Goal: Information Seeking & Learning: Learn about a topic

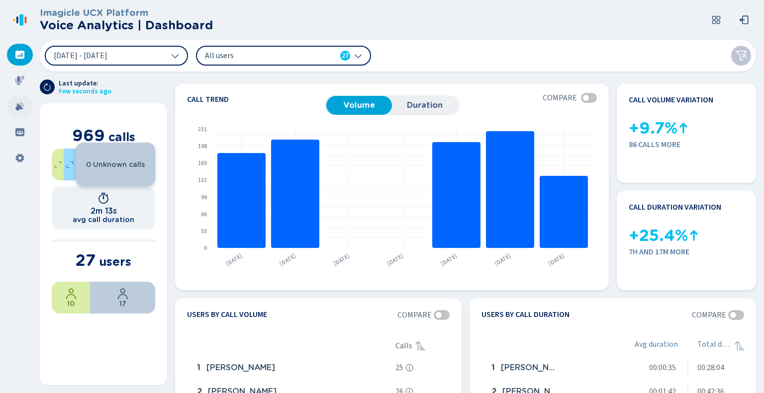
click at [21, 105] on icon at bounding box center [20, 106] width 10 height 10
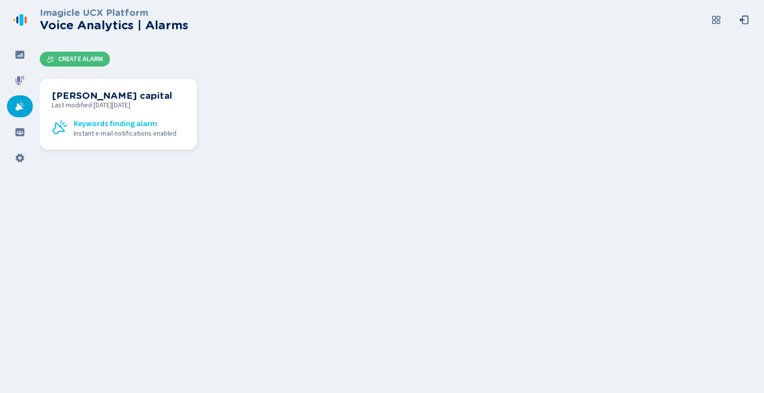
click at [109, 123] on span "Keywords finding alarm" at bounding box center [116, 123] width 84 height 9
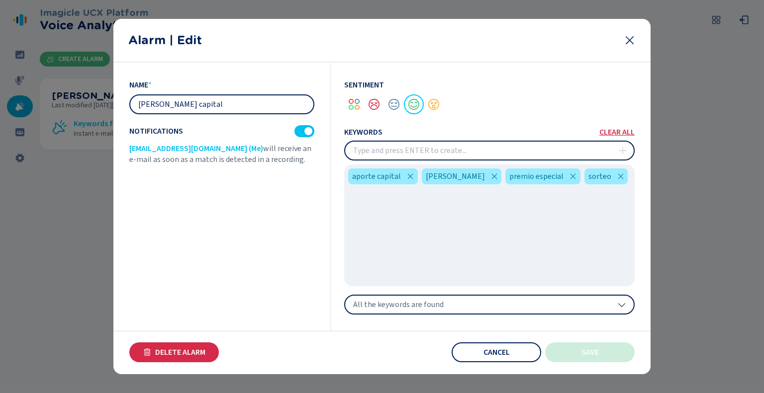
click at [420, 152] on input "insert" at bounding box center [489, 151] width 288 height 18
click at [14, 89] on div at bounding box center [382, 196] width 764 height 393
click at [17, 81] on div at bounding box center [382, 196] width 764 height 393
click at [634, 36] on icon at bounding box center [629, 40] width 12 height 12
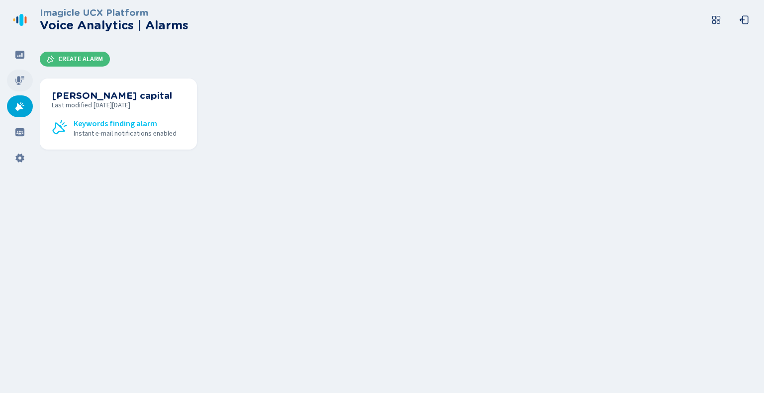
click at [19, 81] on icon at bounding box center [19, 80] width 9 height 9
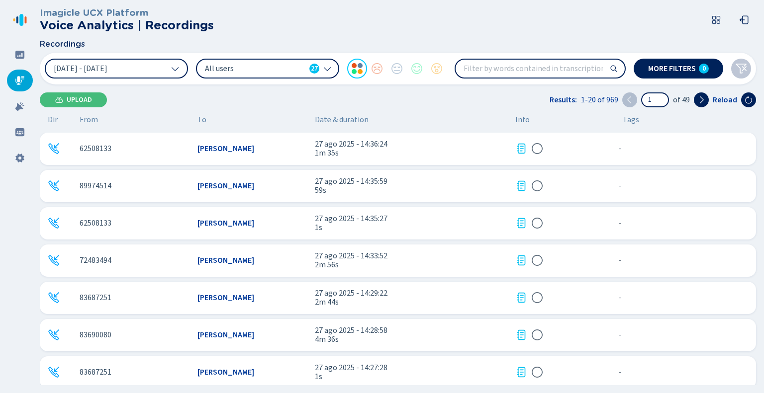
click at [524, 69] on input "search" at bounding box center [539, 69] width 169 height 18
type input "R"
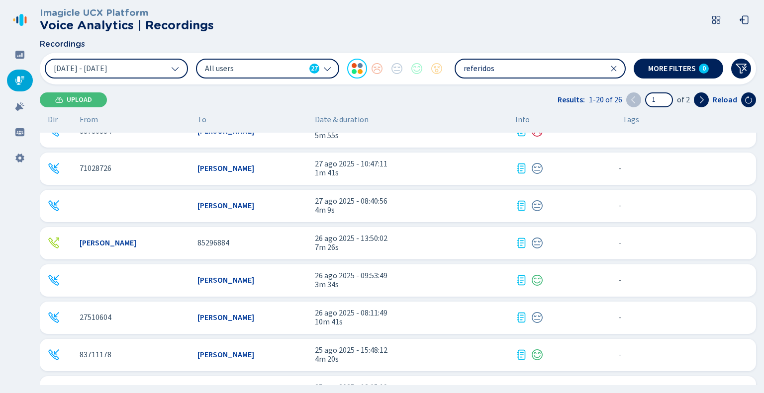
scroll to position [99, 0]
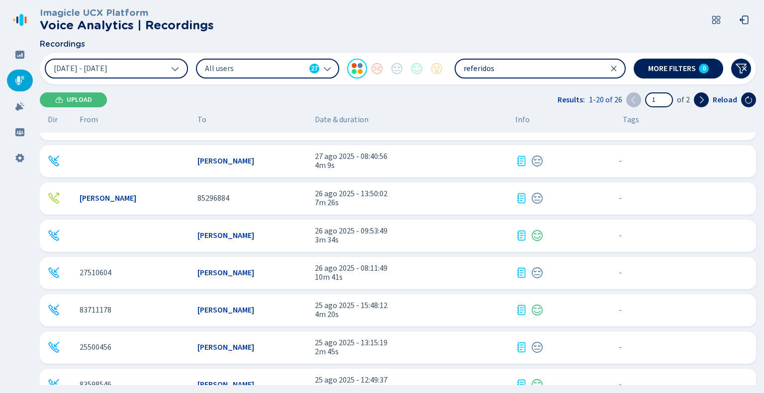
drag, startPoint x: 499, startPoint y: 70, endPoint x: 412, endPoint y: 64, distance: 86.7
click at [412, 64] on div "21 Aug 2025 - 27 Aug 2025 All users 27 referidos" at bounding box center [335, 69] width 581 height 20
type input "campaña"
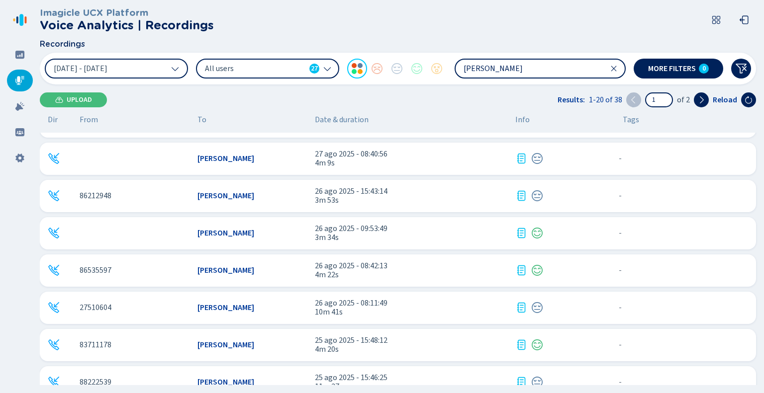
scroll to position [199, 0]
